Goal: Check status

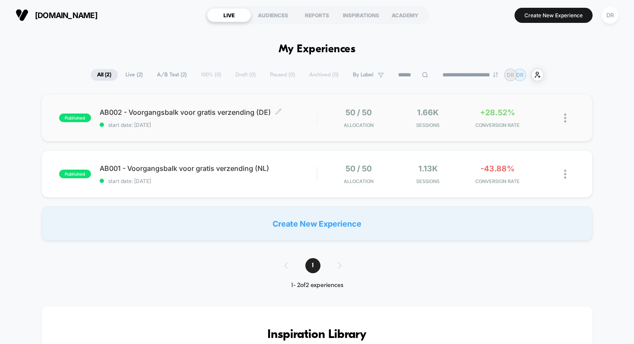
click at [286, 124] on span "start date: [DATE]" at bounding box center [208, 125] width 217 height 6
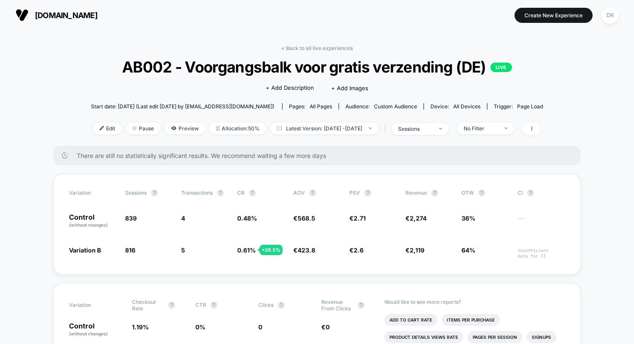
scroll to position [34, 0]
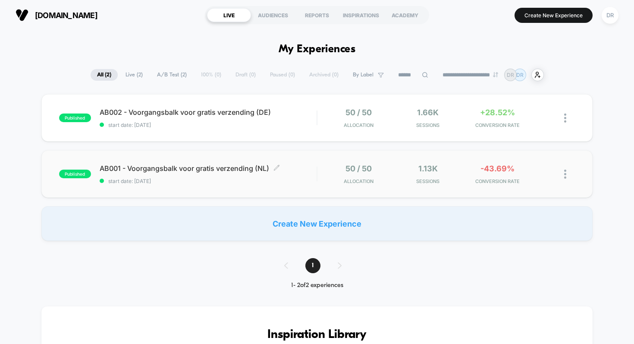
click at [297, 164] on span "AB001 - Voorgangsbalk voor gratis verzending (NL) Click to edit experience deta…" at bounding box center [208, 168] width 217 height 9
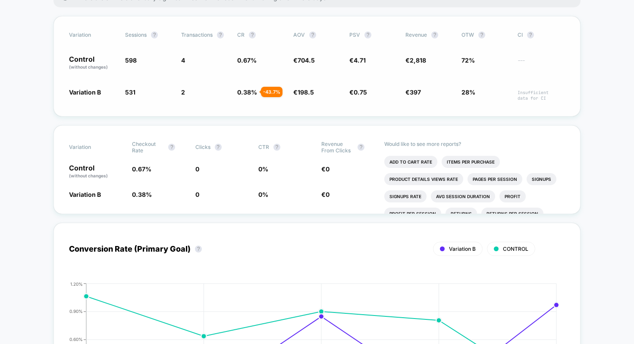
scroll to position [161, 0]
